Goal: Task Accomplishment & Management: Use online tool/utility

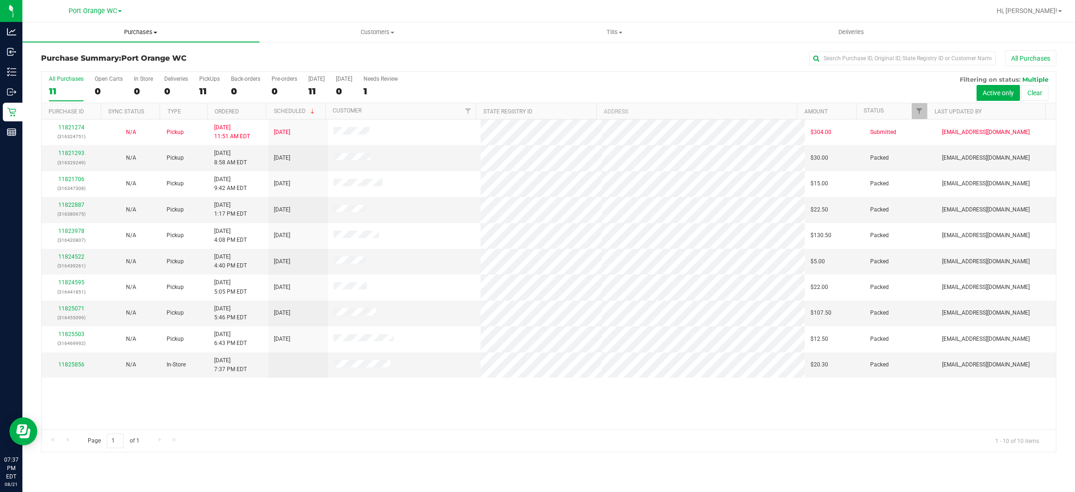
click at [138, 31] on span "Purchases" at bounding box center [140, 32] width 237 height 8
click at [57, 69] on span "Fulfillment" at bounding box center [51, 67] width 58 height 8
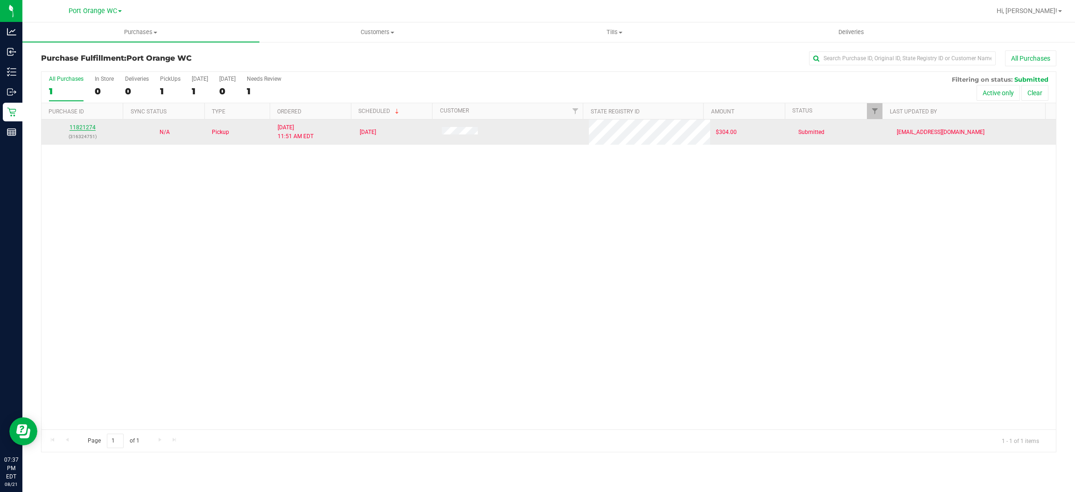
click at [85, 124] on link "11821274" at bounding box center [83, 127] width 26 height 7
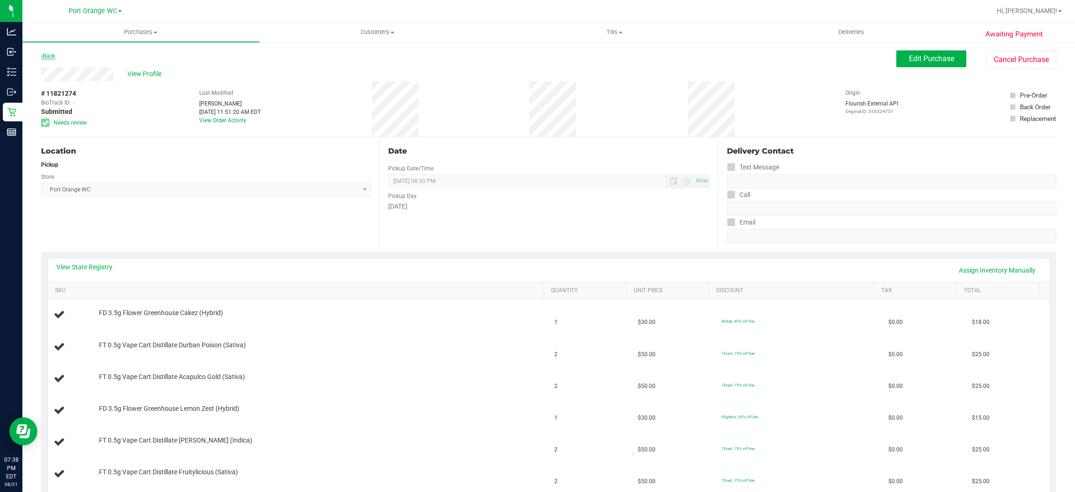
click at [53, 54] on link "Back" at bounding box center [48, 56] width 14 height 7
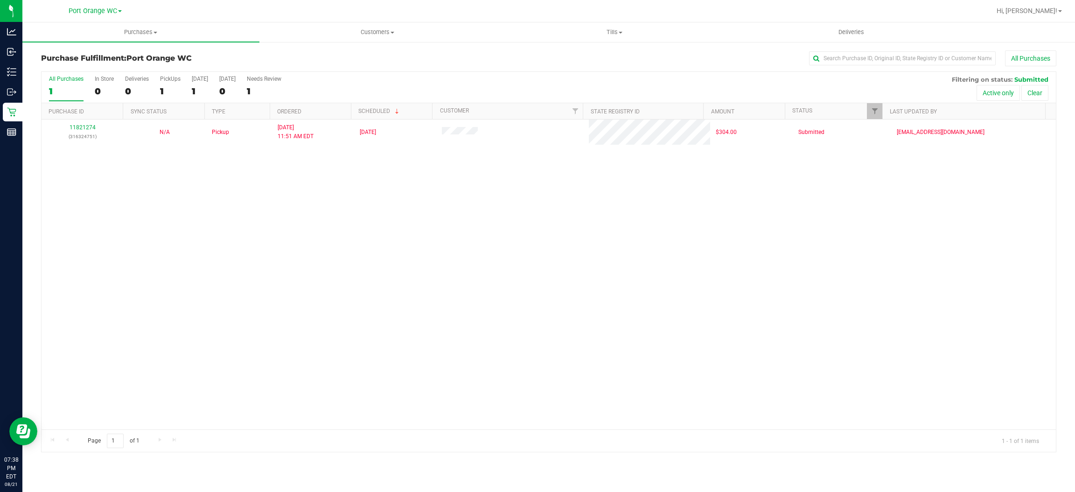
click at [477, 225] on div "11821274 (316324751) N/A Pickup [DATE] 11:51 AM EDT 8/21/2025 $304.00 Submitted…" at bounding box center [549, 274] width 1015 height 310
click at [618, 29] on span "Tills" at bounding box center [615, 32] width 236 height 8
click at [534, 55] on span "Manage tills" at bounding box center [527, 56] width 63 height 8
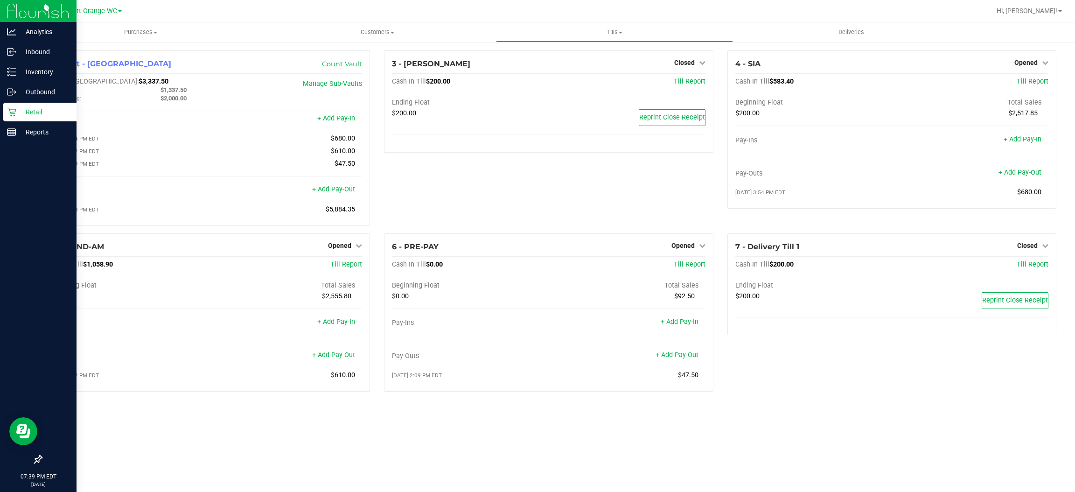
click at [35, 106] on p "Retail" at bounding box center [44, 111] width 56 height 11
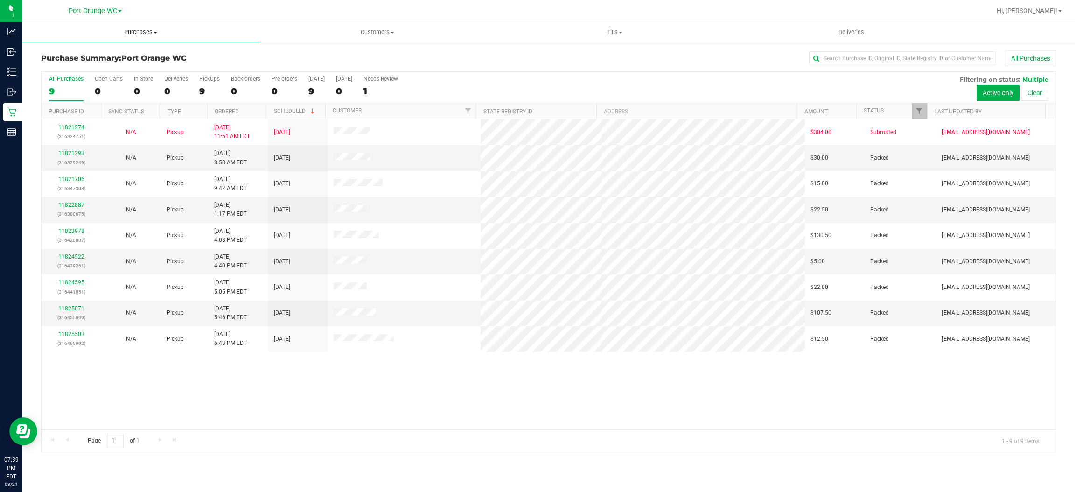
click at [147, 33] on span "Purchases" at bounding box center [140, 32] width 237 height 8
click at [159, 25] on uib-tab-heading "Purchases Summary of purchases Fulfillment All purchases" at bounding box center [140, 32] width 237 height 20
click at [145, 26] on uib-tab-heading "Purchases Summary of purchases Fulfillment All purchases" at bounding box center [140, 32] width 237 height 20
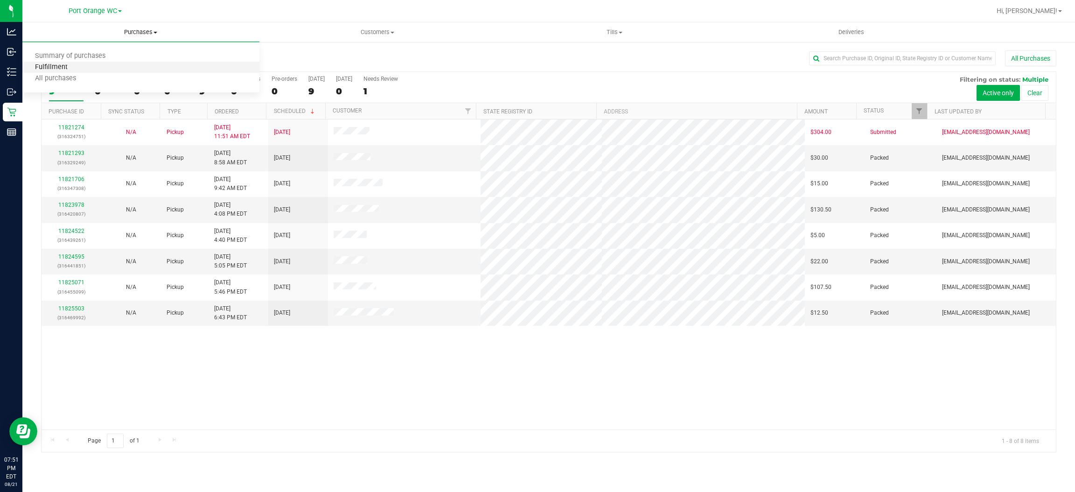
click at [47, 69] on span "Fulfillment" at bounding box center [51, 67] width 58 height 8
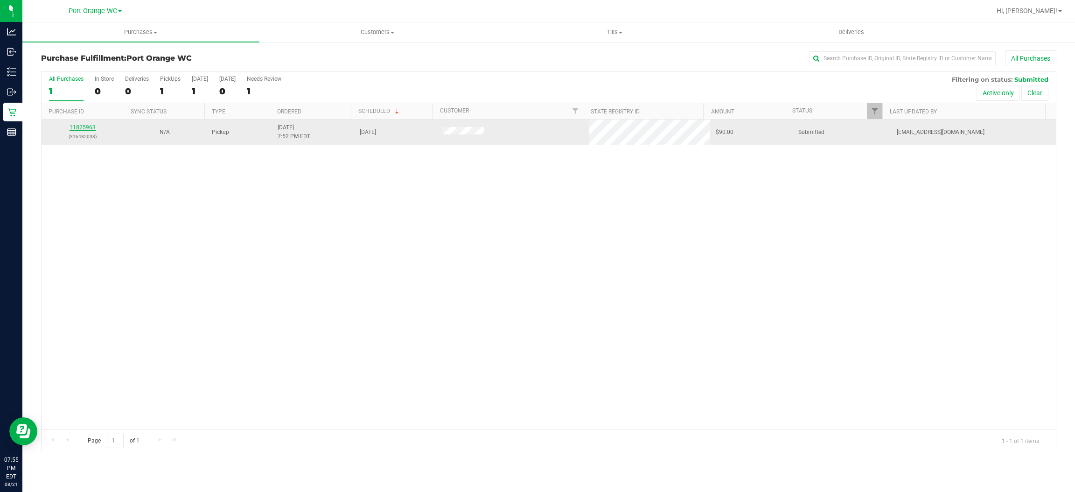
click at [85, 125] on link "11825963" at bounding box center [83, 127] width 26 height 7
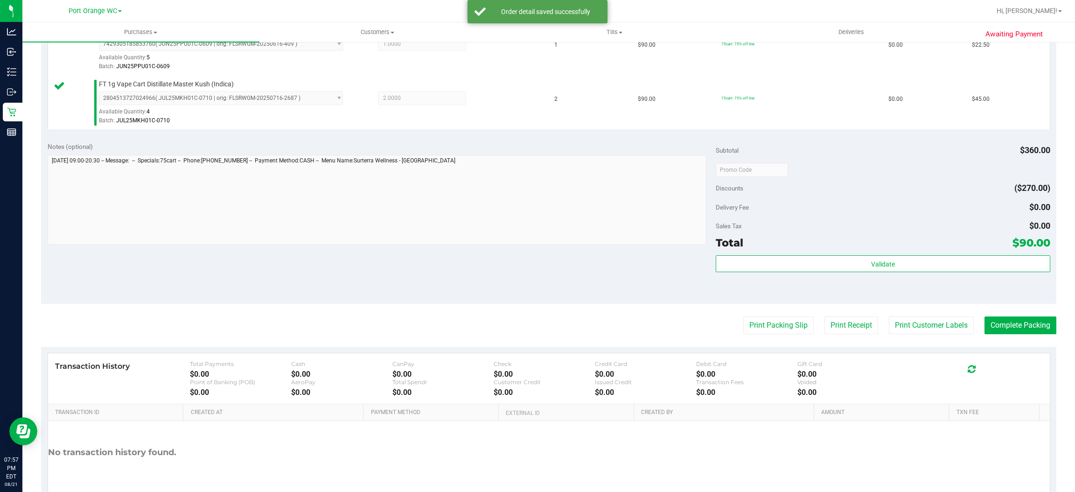
scroll to position [381, 0]
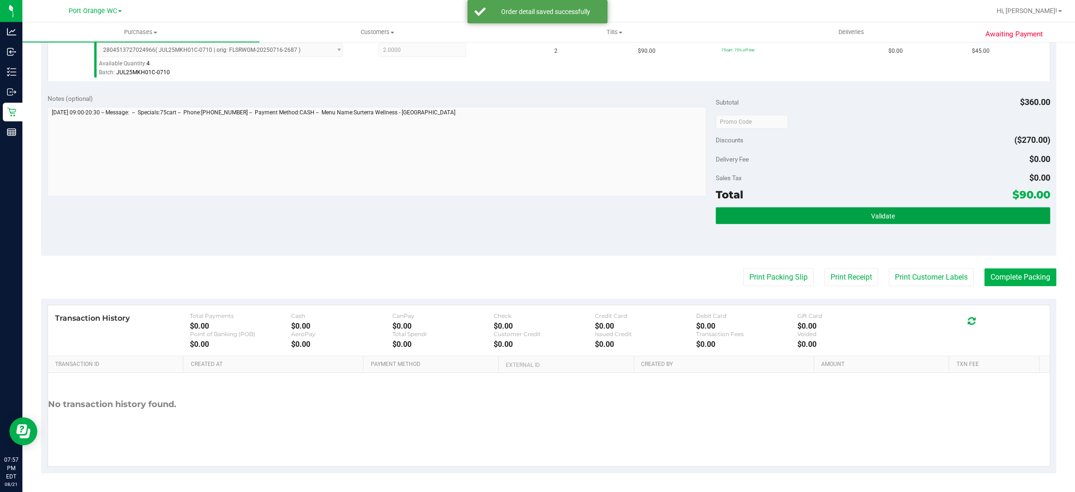
click at [900, 208] on button "Validate" at bounding box center [883, 215] width 334 height 17
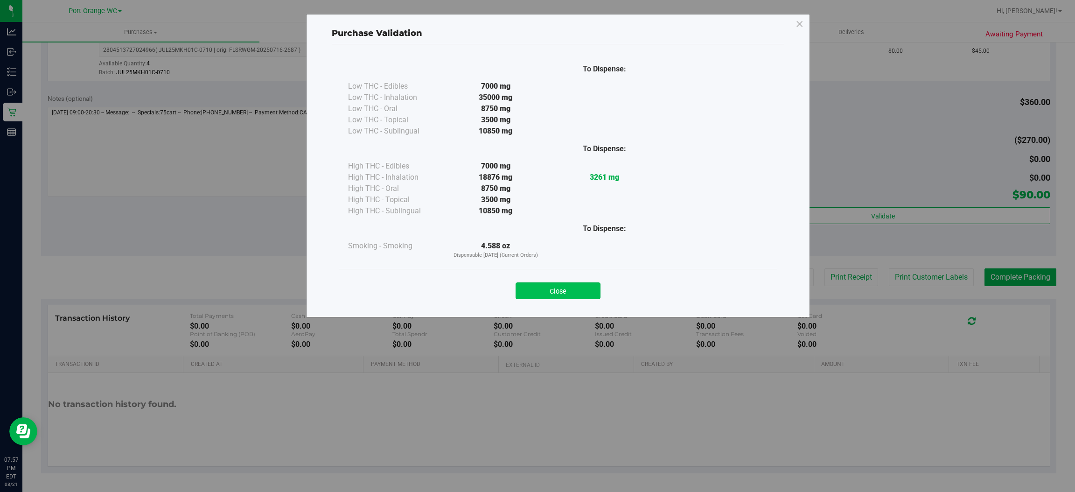
click at [541, 298] on button "Close" at bounding box center [558, 290] width 85 height 17
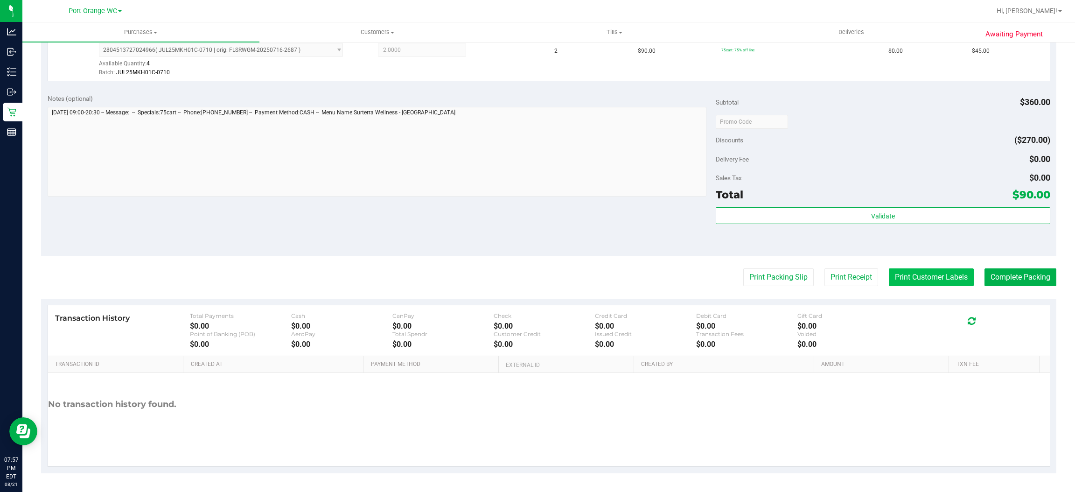
click at [917, 277] on button "Print Customer Labels" at bounding box center [931, 277] width 85 height 18
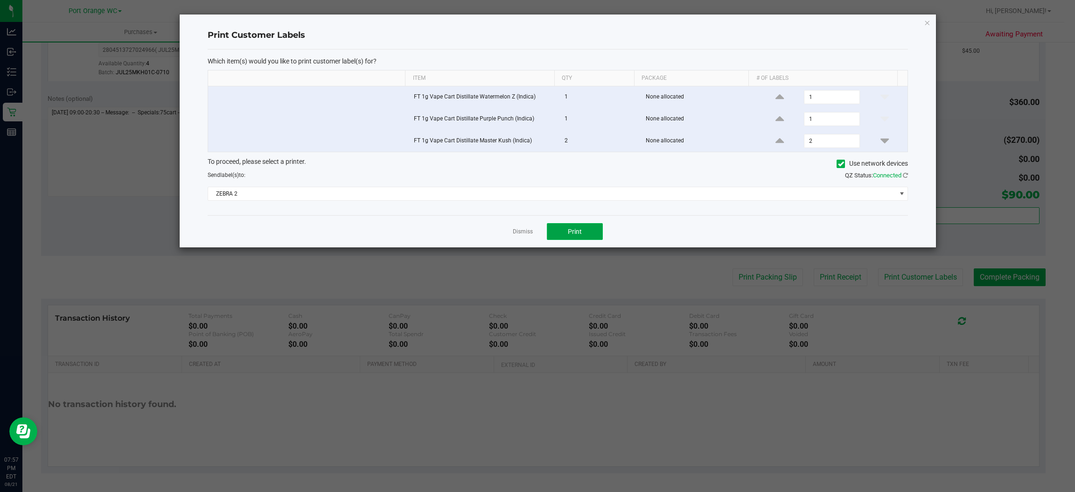
click at [583, 235] on button "Print" at bounding box center [575, 231] width 56 height 17
click at [520, 232] on link "Dismiss" at bounding box center [523, 232] width 20 height 8
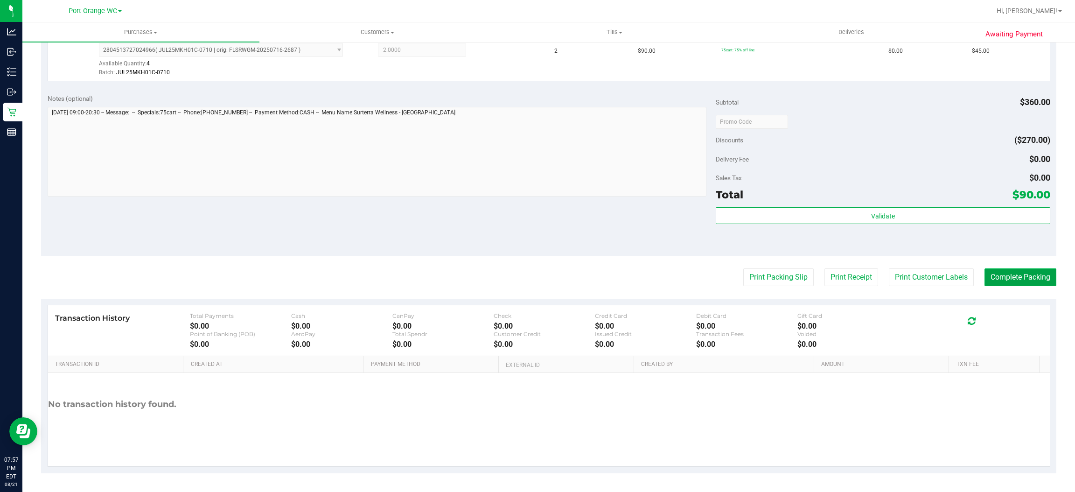
click at [1002, 277] on button "Complete Packing" at bounding box center [1021, 277] width 72 height 18
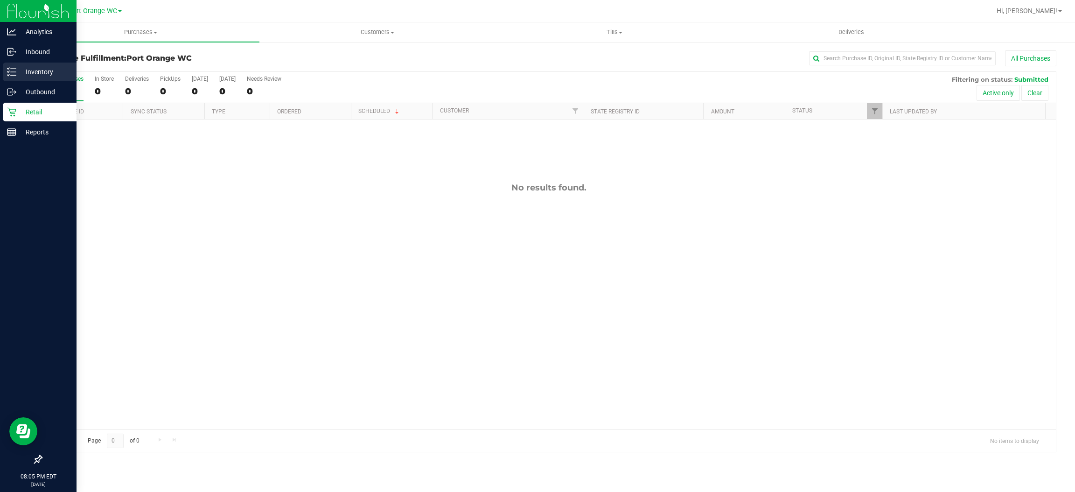
click at [37, 63] on div "Inventory" at bounding box center [40, 72] width 74 height 19
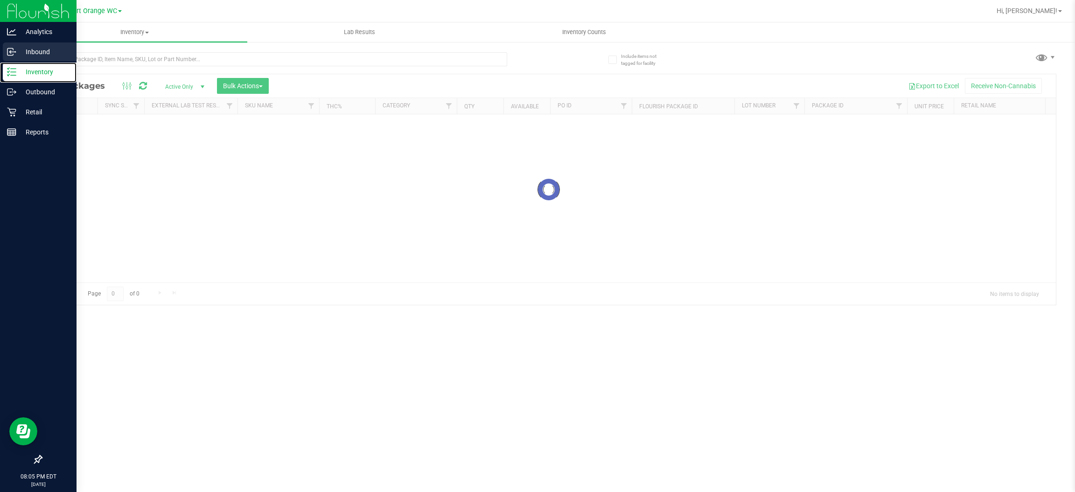
click at [39, 72] on p "Inventory" at bounding box center [44, 71] width 56 height 11
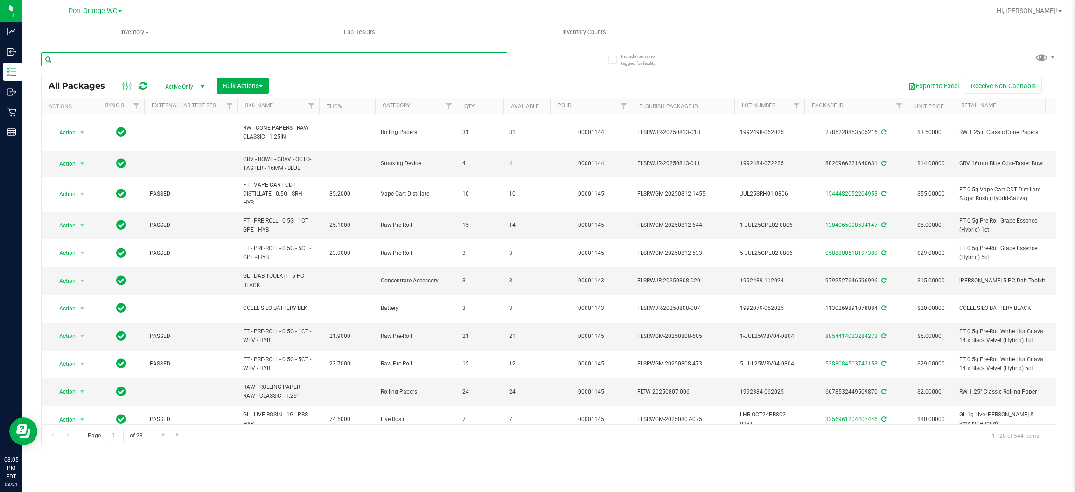
click at [126, 53] on input "text" at bounding box center [274, 59] width 466 height 14
type input "patches"
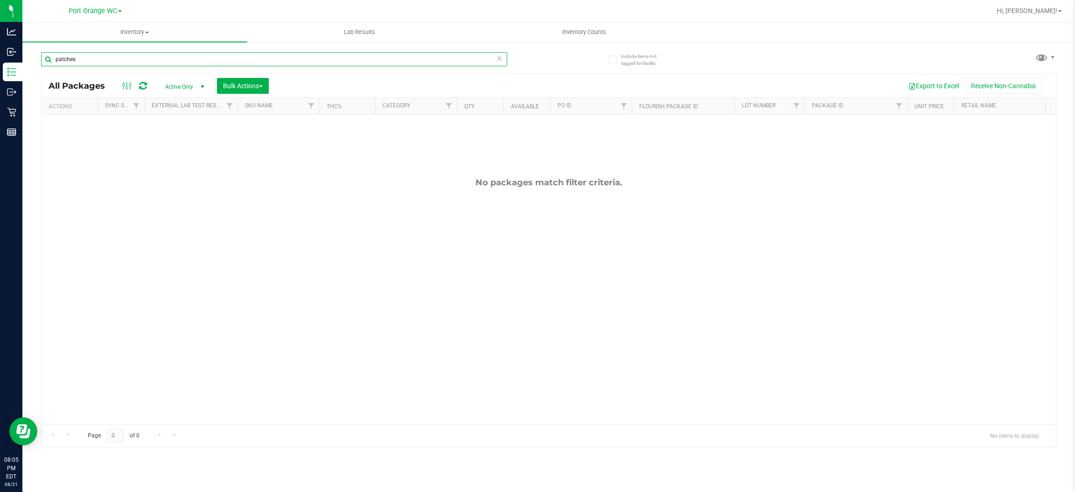
click at [87, 55] on input "patches" at bounding box center [274, 59] width 466 height 14
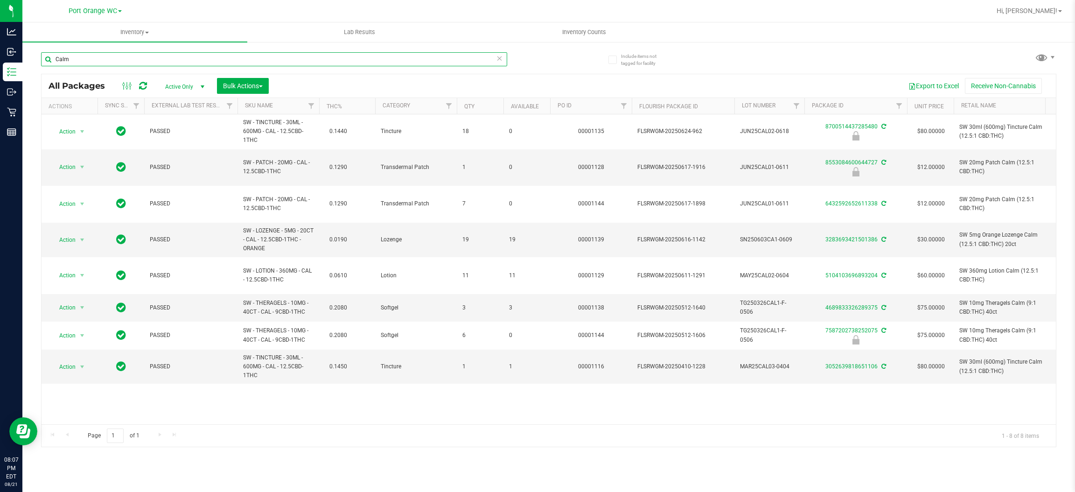
click at [113, 58] on input "Calm" at bounding box center [274, 59] width 466 height 14
type input "2021901753082381"
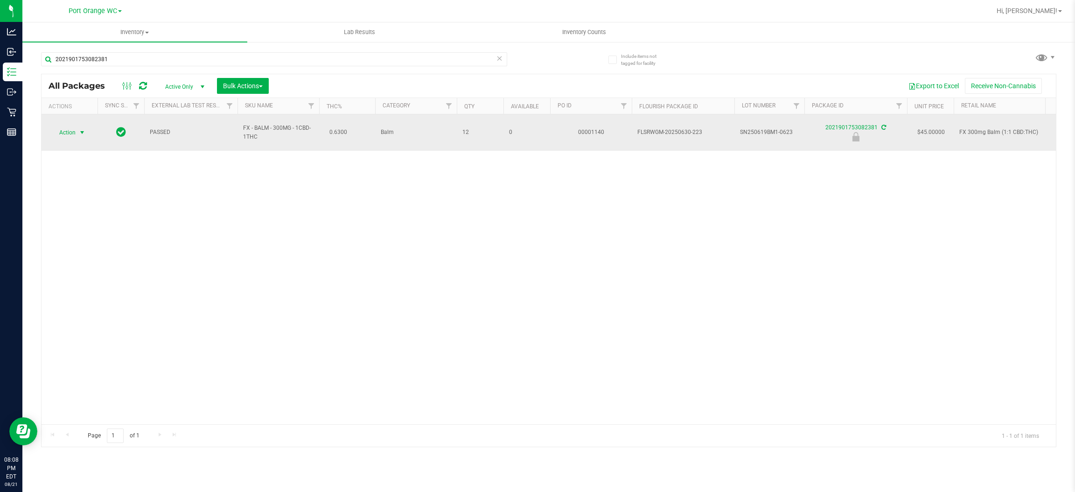
click at [68, 129] on span "Action" at bounding box center [63, 132] width 25 height 13
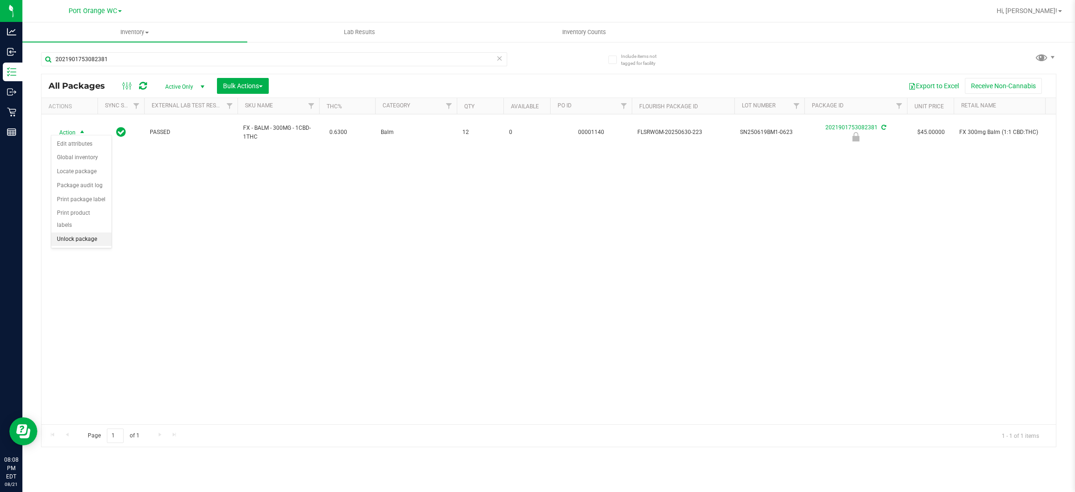
click at [75, 232] on li "Unlock package" at bounding box center [81, 239] width 60 height 14
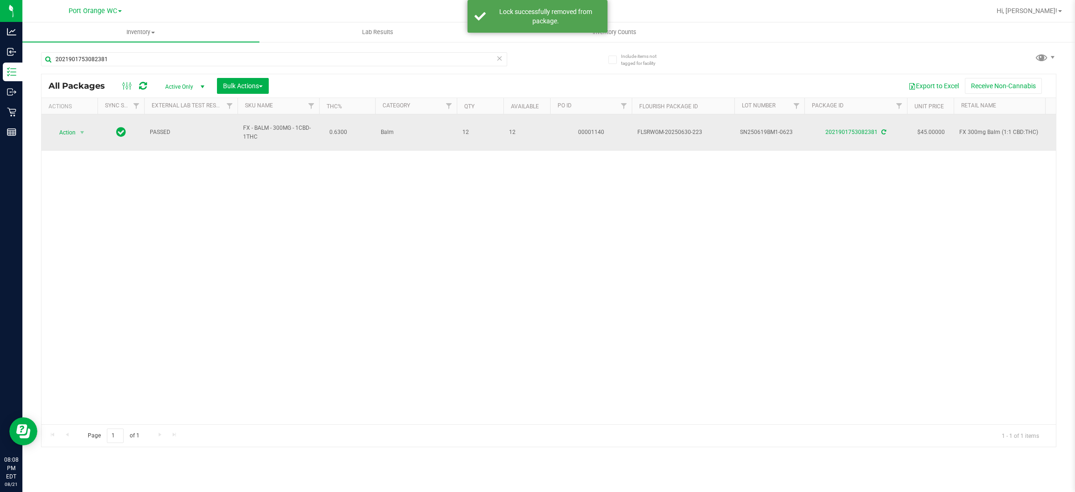
click at [253, 129] on span "FX - BALM - 300MG - 1CBD-1THC" at bounding box center [278, 133] width 70 height 18
click at [253, 130] on span "FX - BALM - 300MG - 1CBD-1THC" at bounding box center [278, 133] width 70 height 18
copy td "FX - BALM - 300MG - 1CBD-1THC"
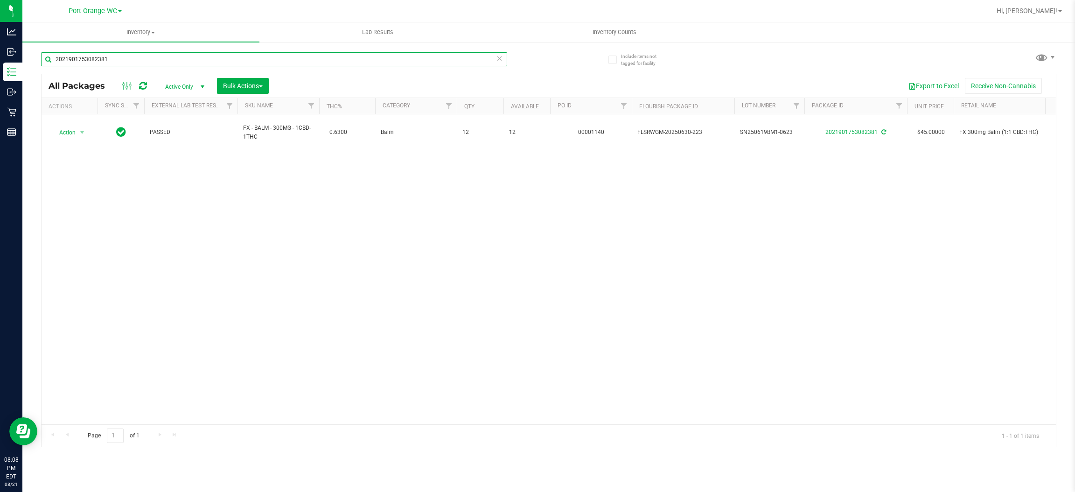
click at [131, 55] on input "2021901753082381" at bounding box center [274, 59] width 466 height 14
click at [132, 55] on input "2021901753082381" at bounding box center [274, 59] width 466 height 14
paste input "FX - BALM - 300MG - 1CBD-1THC"
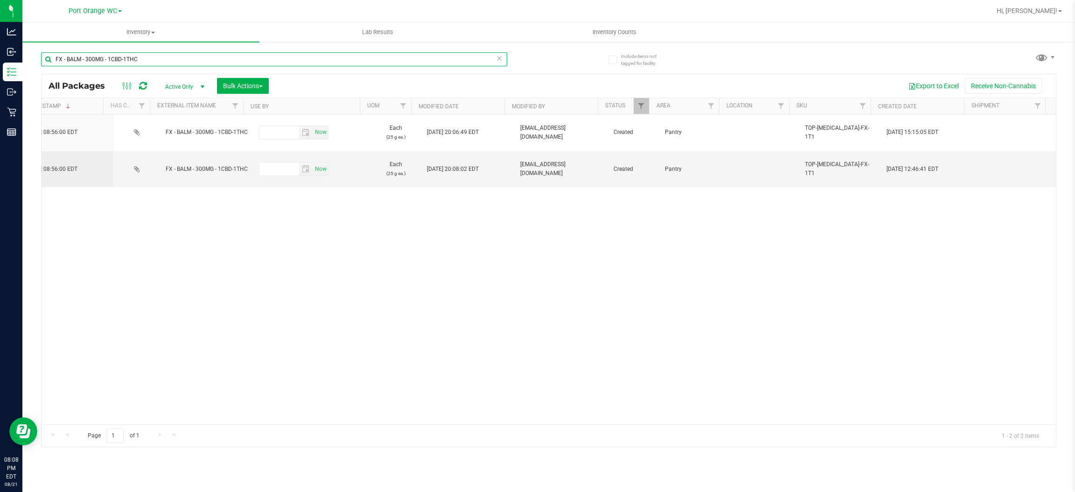
scroll to position [0, 1391]
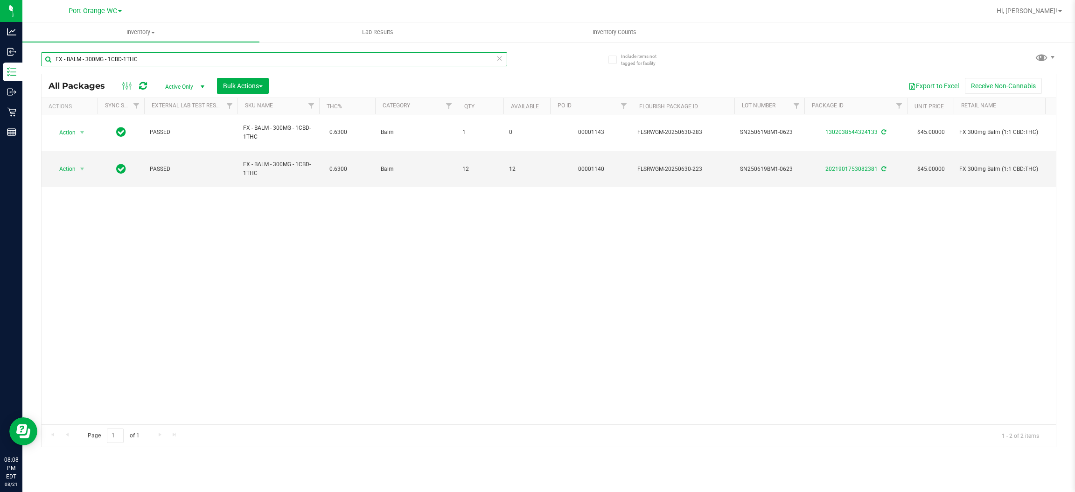
type input "FX - BALM - 300MG - 1CBD-1THC"
click at [182, 57] on input "FX - BALM - 300MG - 1CBD-1THC" at bounding box center [274, 59] width 466 height 14
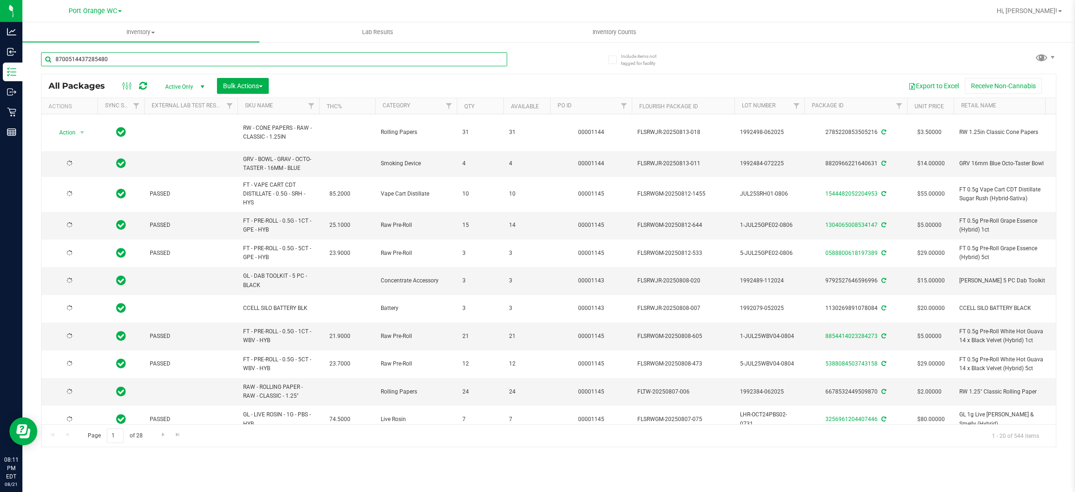
type input "8700514437285480"
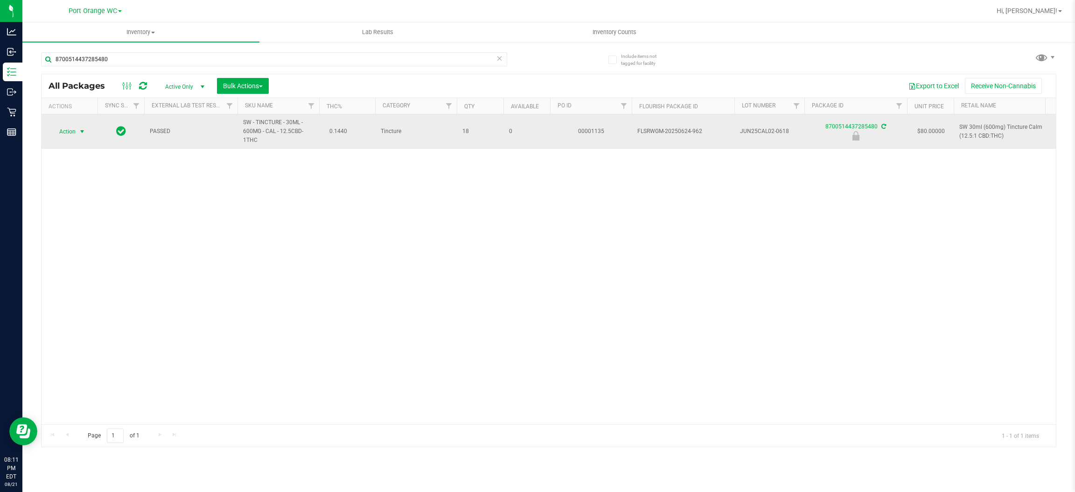
click at [77, 131] on span "select" at bounding box center [83, 131] width 12 height 13
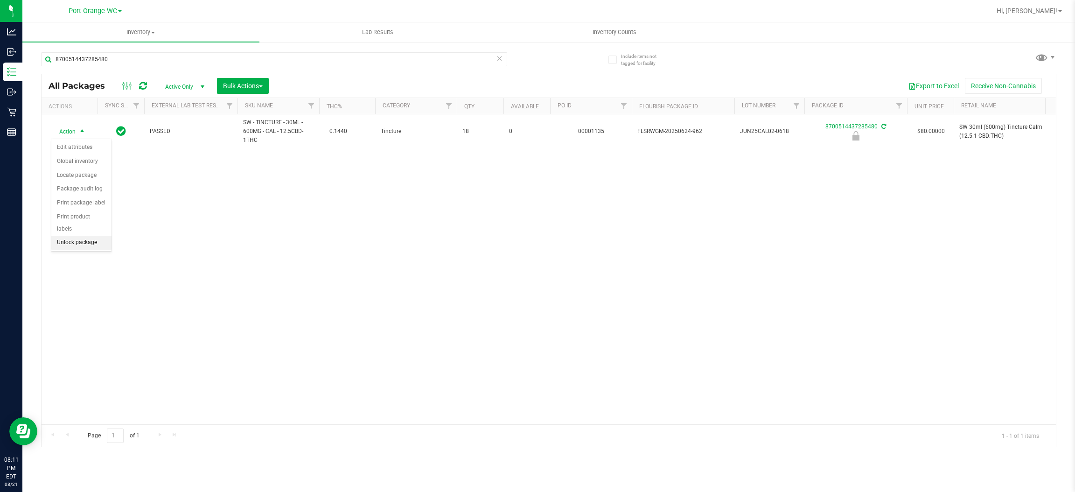
click at [85, 236] on li "Unlock package" at bounding box center [81, 243] width 60 height 14
click at [1063, 4] on div "Hi, [PERSON_NAME]!" at bounding box center [1029, 11] width 73 height 16
click at [1060, 10] on span at bounding box center [1061, 11] width 4 height 2
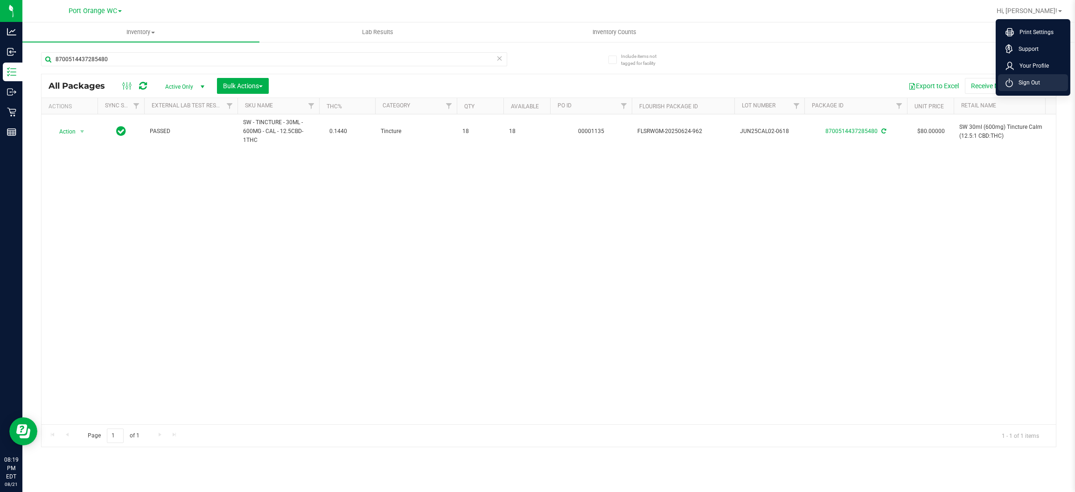
click at [1030, 82] on span "Sign Out" at bounding box center [1026, 82] width 27 height 9
